Goal: Navigation & Orientation: Go to known website

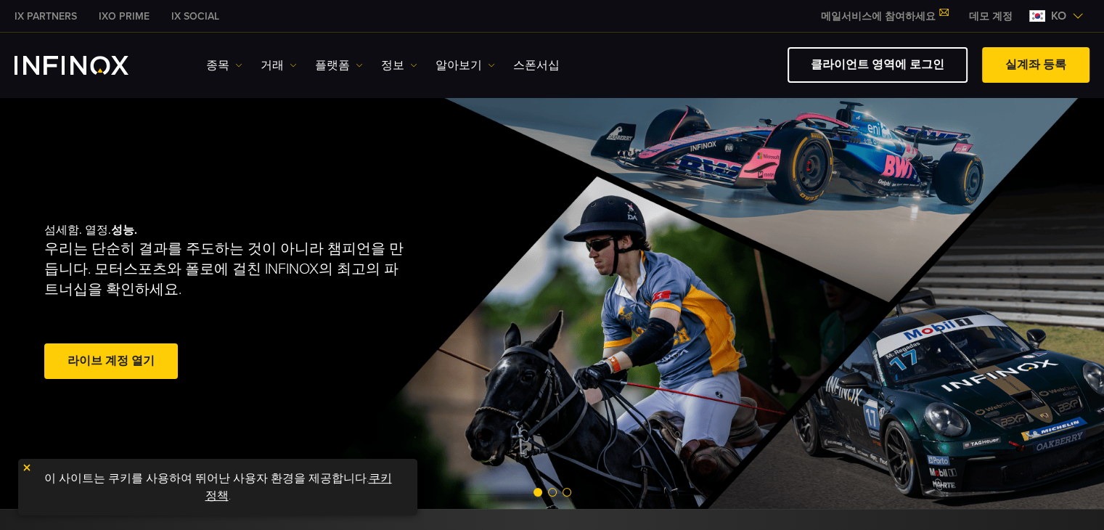
click at [851, 57] on link "클라이언트 영역에 로그인" at bounding box center [877, 65] width 180 height 36
